Goal: Information Seeking & Learning: Check status

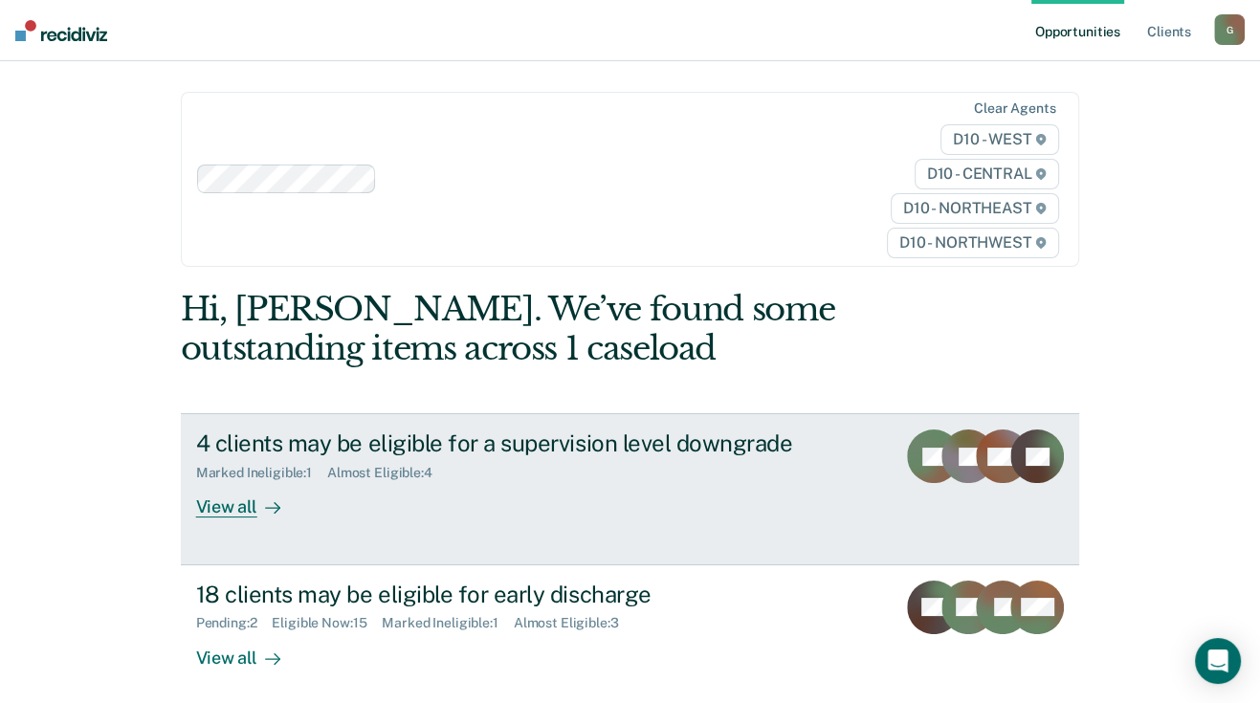
click at [232, 507] on div "View all" at bounding box center [249, 499] width 107 height 37
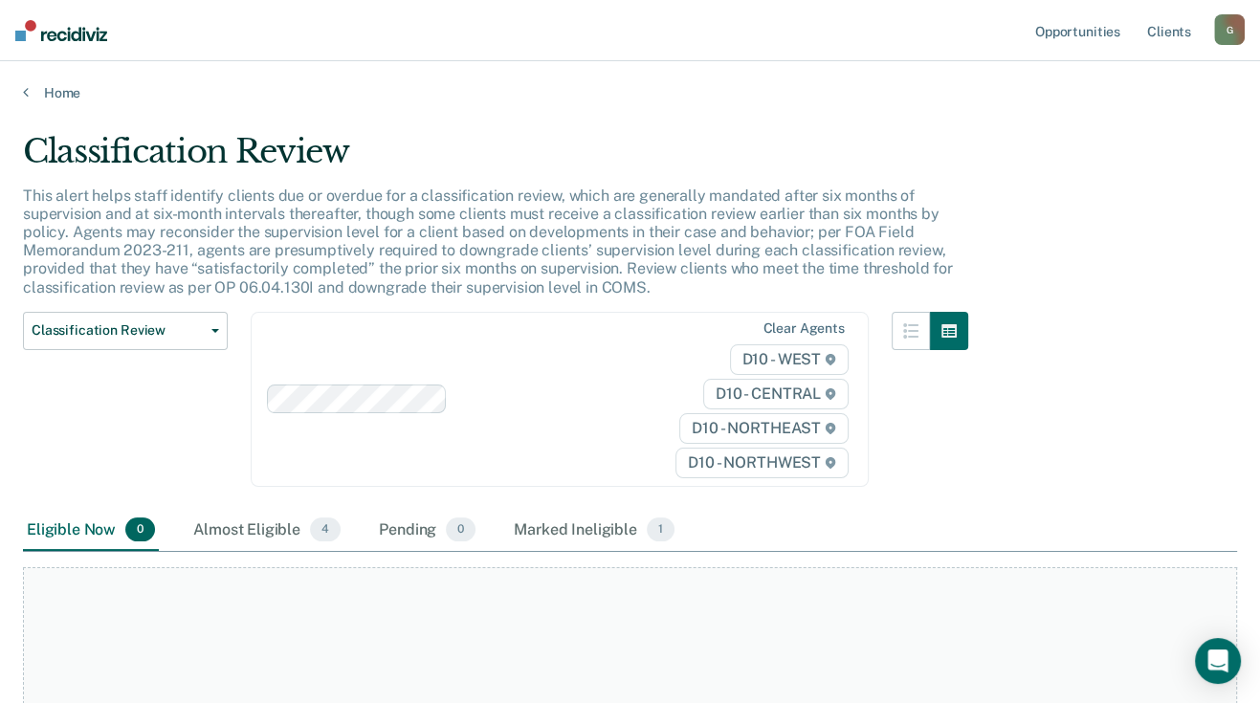
click at [22, 90] on div "Home" at bounding box center [630, 81] width 1260 height 40
click at [34, 90] on link "Home" at bounding box center [630, 92] width 1214 height 17
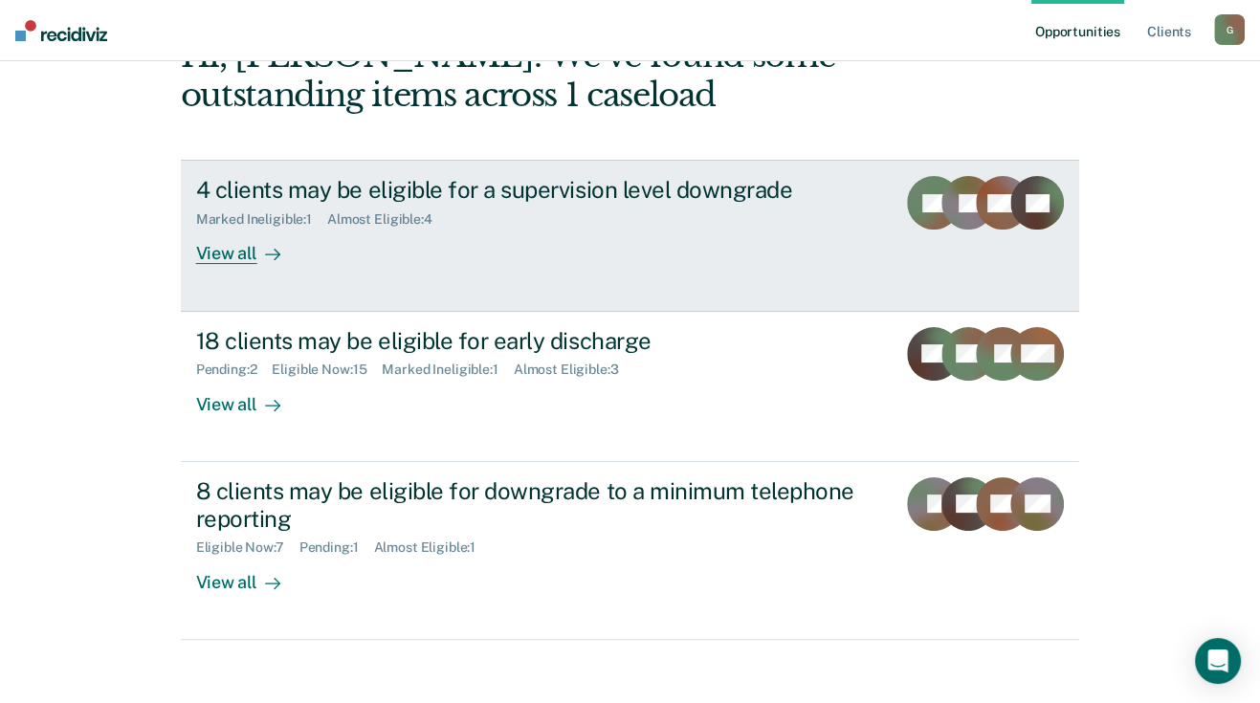
scroll to position [287, 0]
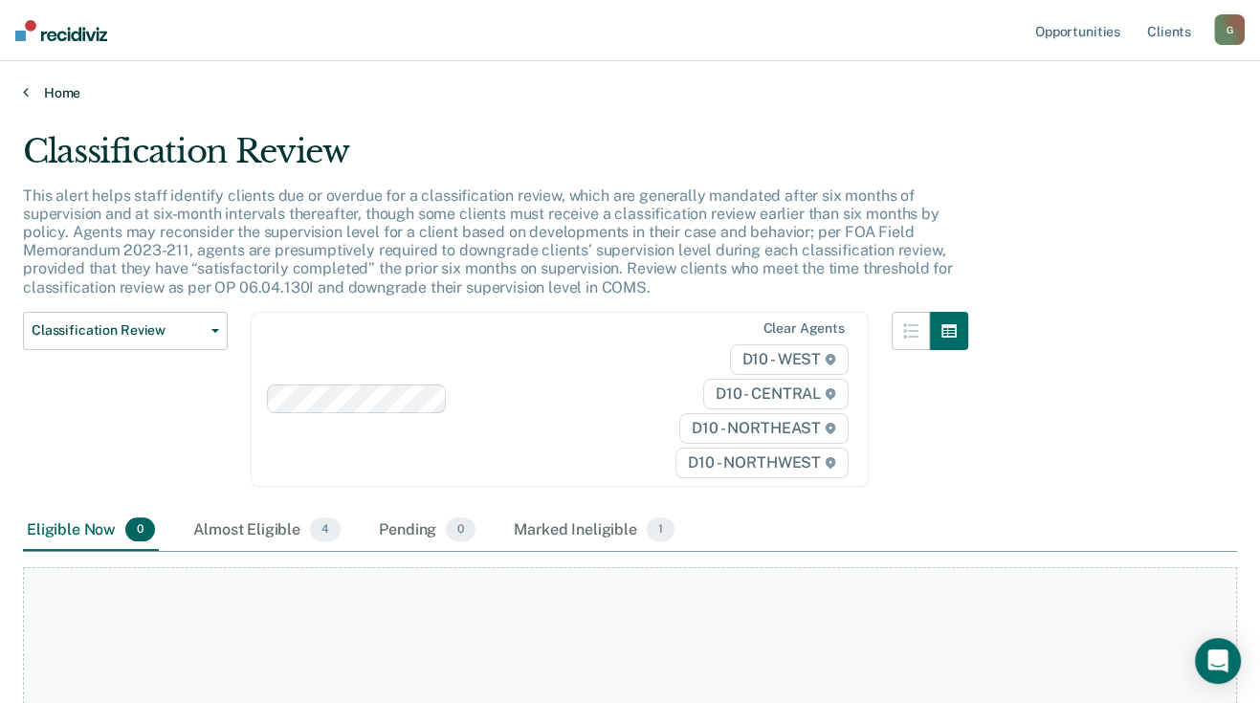
click at [26, 92] on icon at bounding box center [26, 91] width 6 height 15
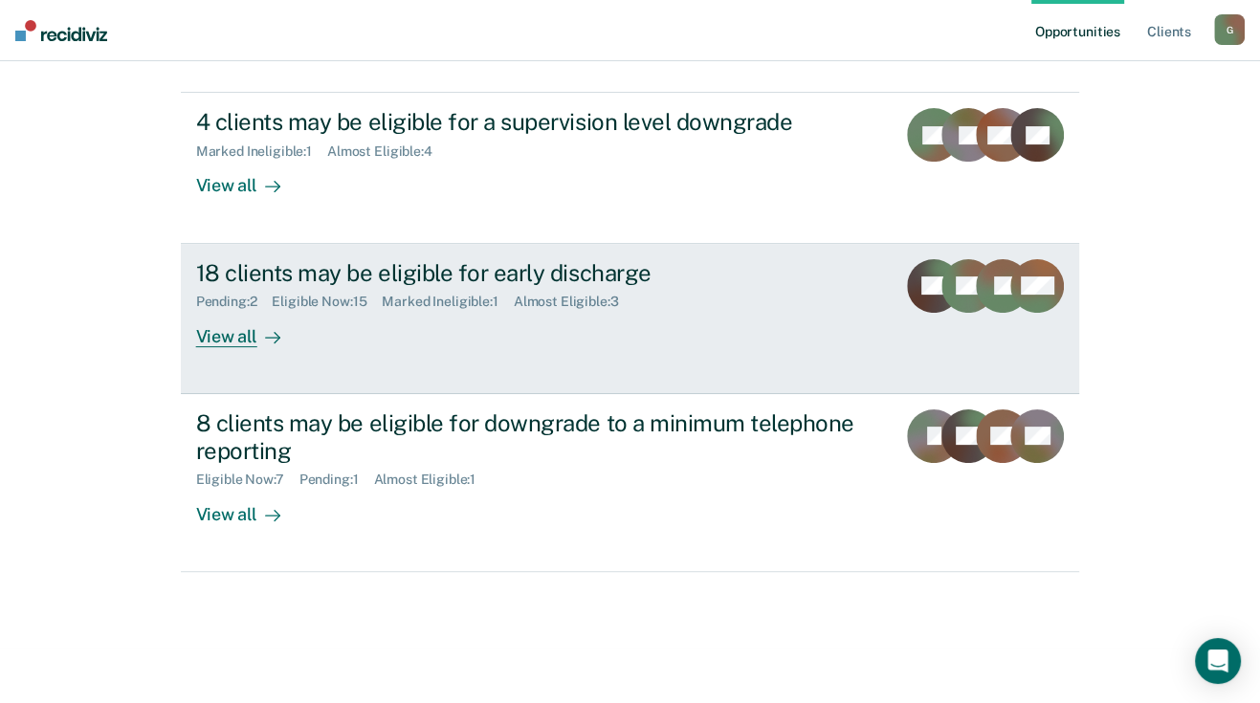
scroll to position [341, 0]
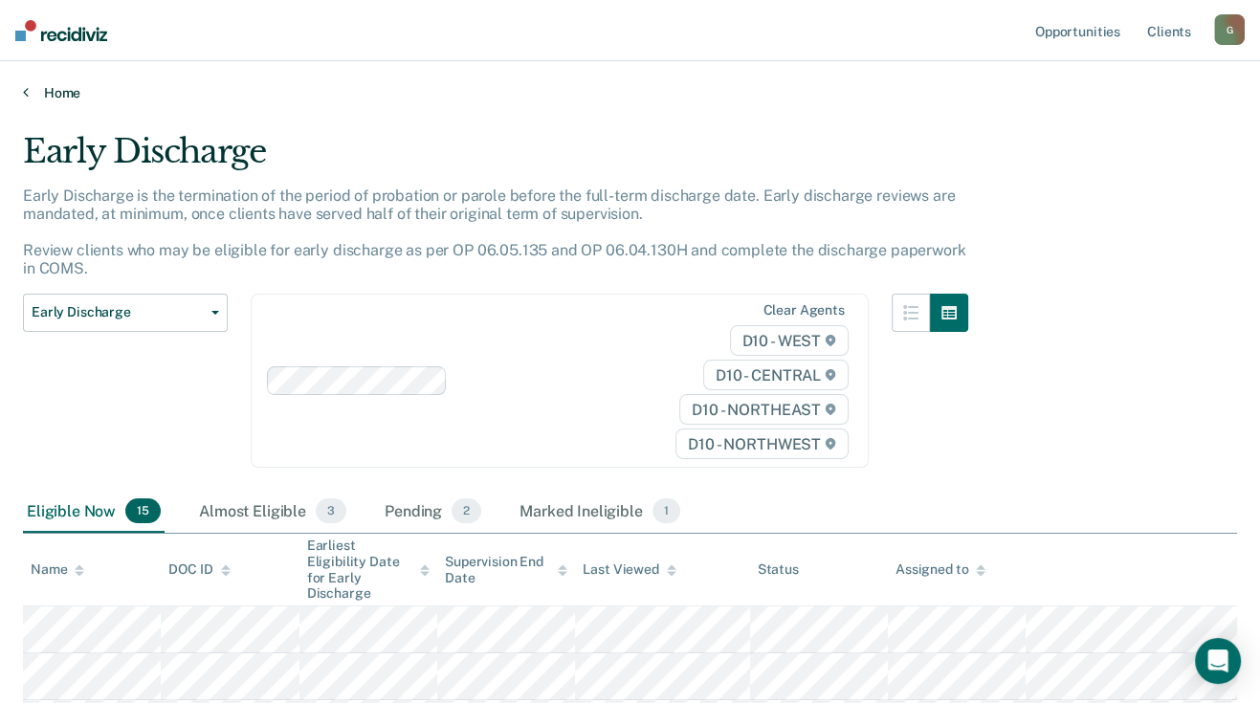
click at [27, 92] on icon at bounding box center [26, 91] width 6 height 15
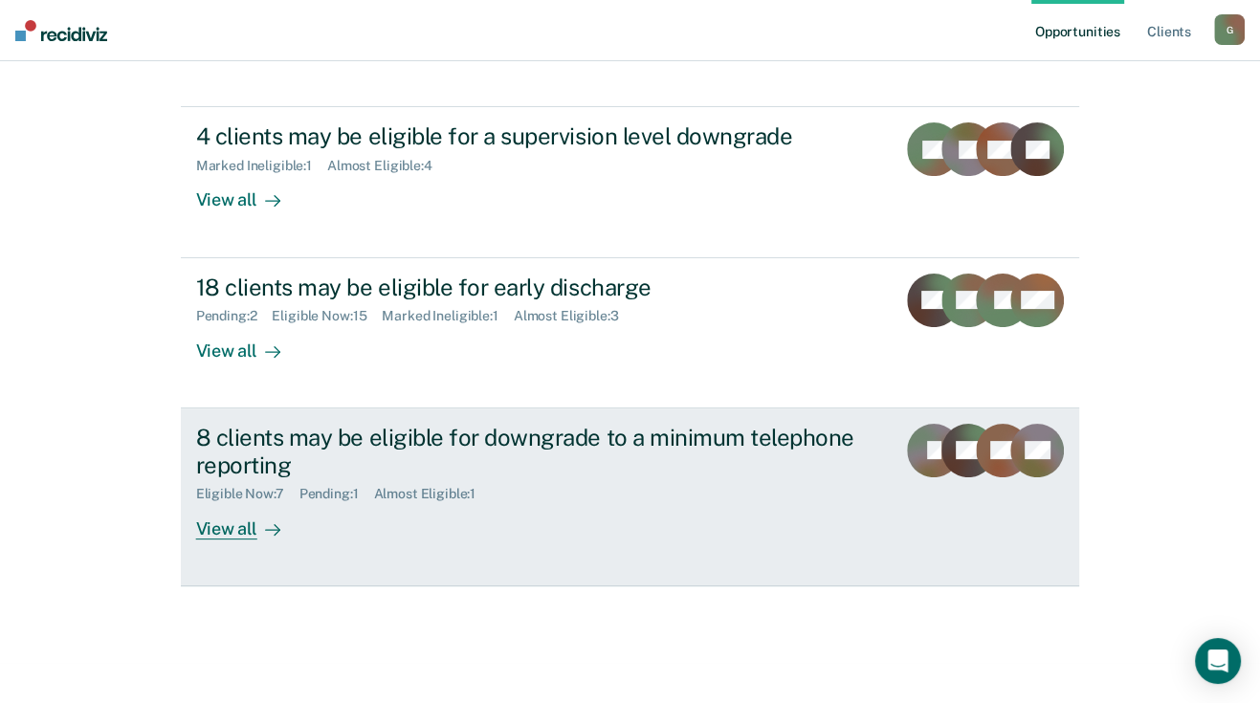
scroll to position [341, 0]
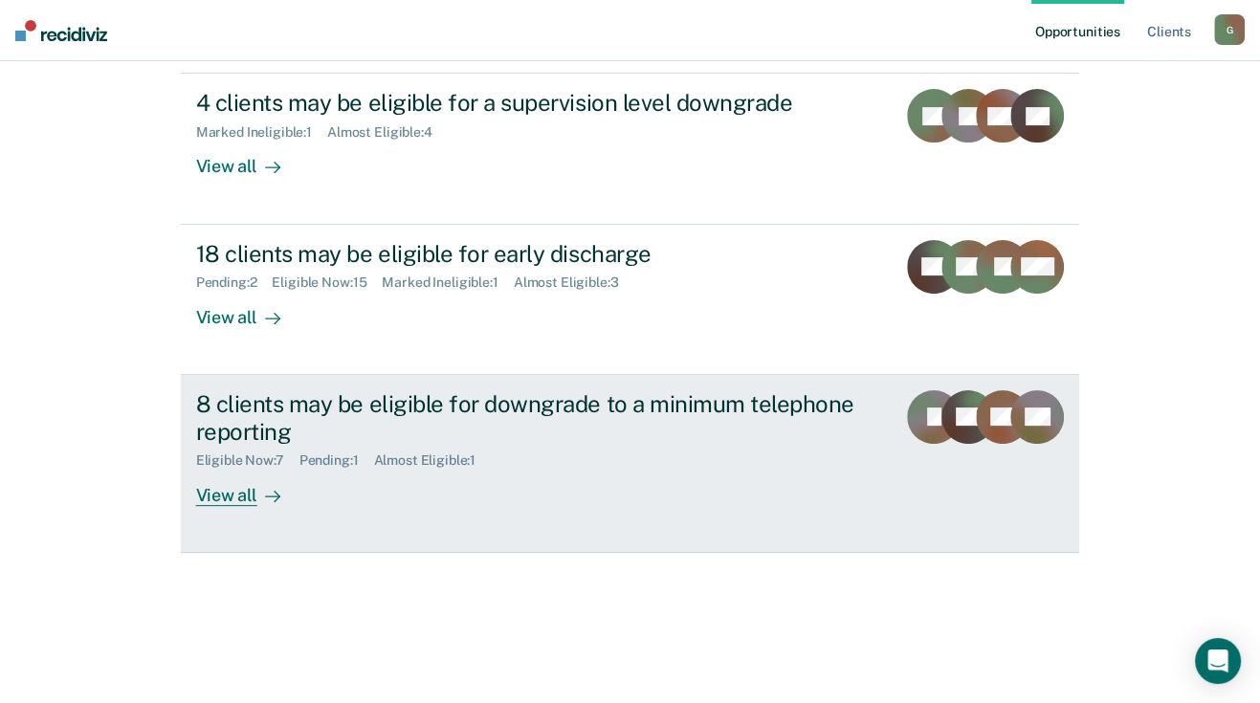
click at [240, 489] on div "View all" at bounding box center [249, 487] width 107 height 37
